Goal: Book appointment/travel/reservation

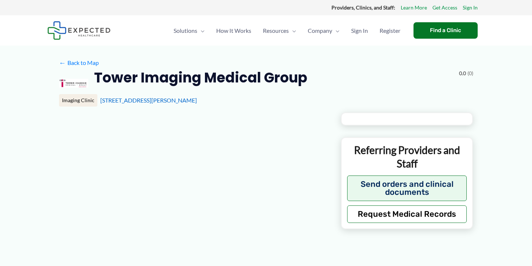
type input "**********"
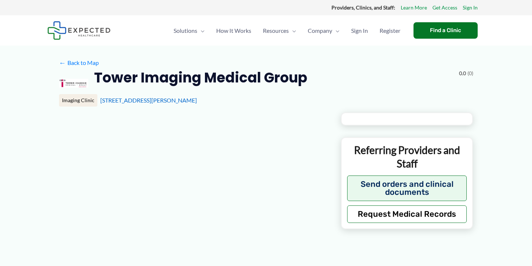
type input "**********"
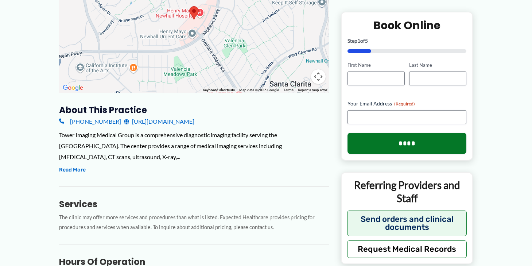
scroll to position [182, 0]
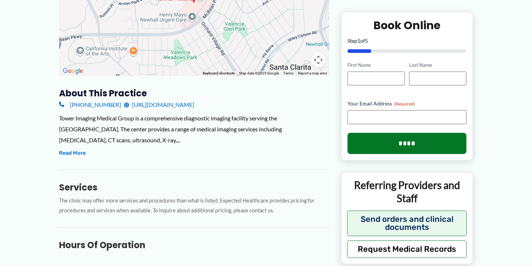
click at [156, 107] on link "[URL][DOMAIN_NAME]" at bounding box center [159, 104] width 70 height 11
